Goal: Obtain resource: Download file/media

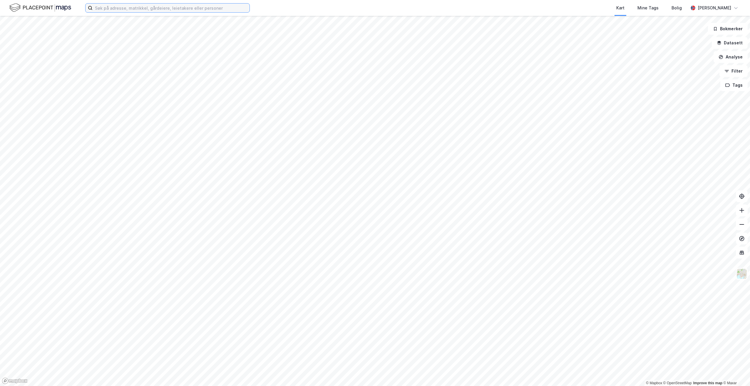
click at [109, 6] on input at bounding box center [171, 8] width 157 height 9
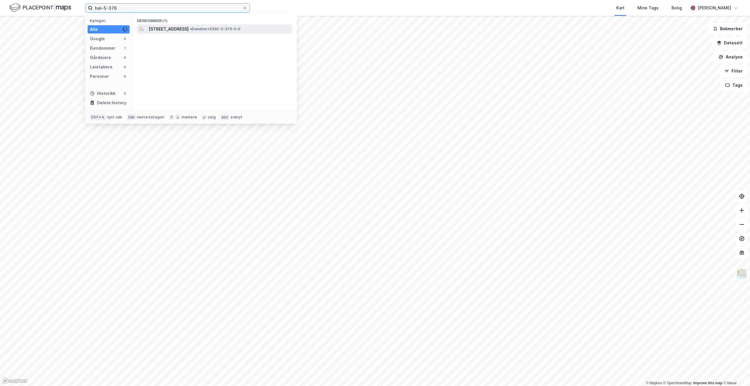
type input "hol-5-376"
click at [189, 30] on span "[STREET_ADDRESS]" at bounding box center [169, 29] width 40 height 7
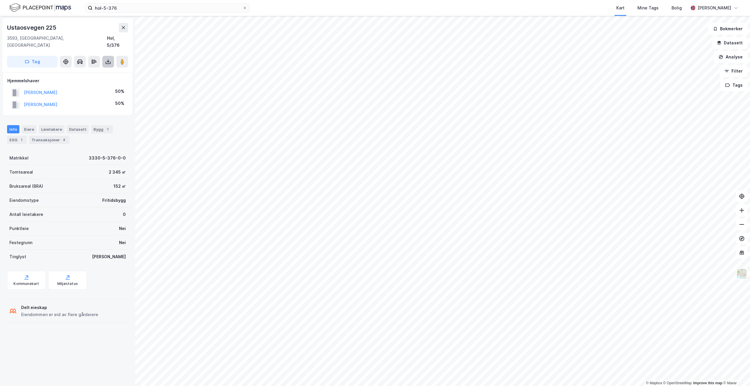
click at [108, 59] on icon at bounding box center [108, 62] width 6 height 6
click at [82, 71] on div "Last ned grunnbok" at bounding box center [79, 73] width 34 height 5
